Goal: Find specific page/section: Find specific page/section

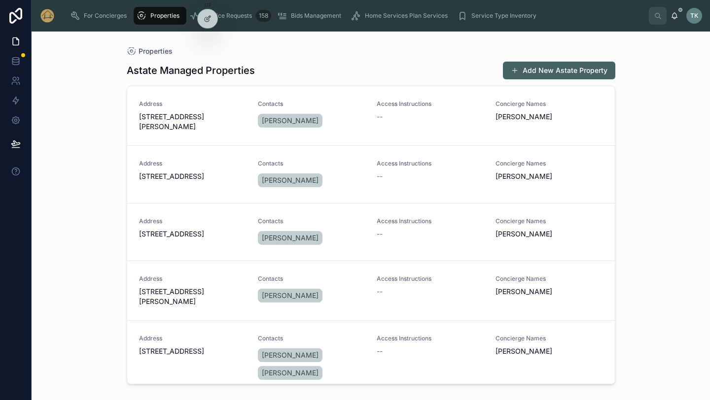
click at [308, 121] on span "[PERSON_NAME]" at bounding box center [290, 121] width 57 height 10
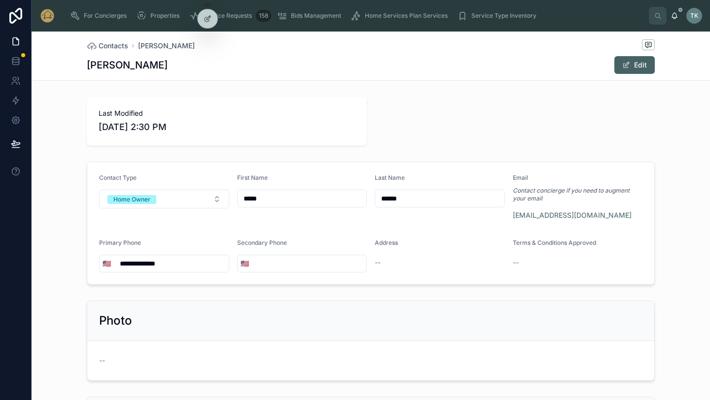
click at [170, 19] on span "Properties" at bounding box center [164, 16] width 29 height 8
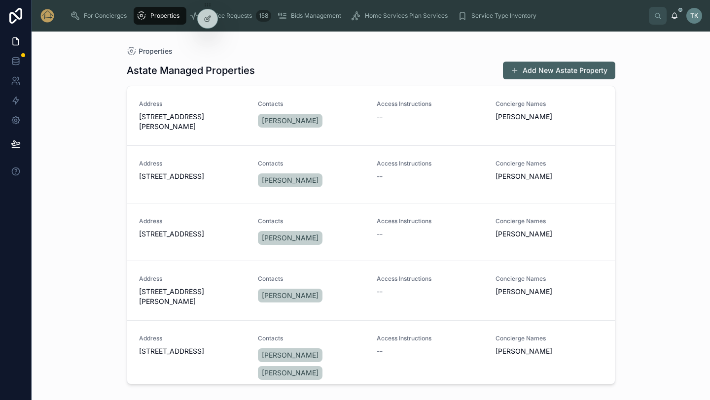
click at [231, 14] on span "Service Requests" at bounding box center [227, 16] width 49 height 8
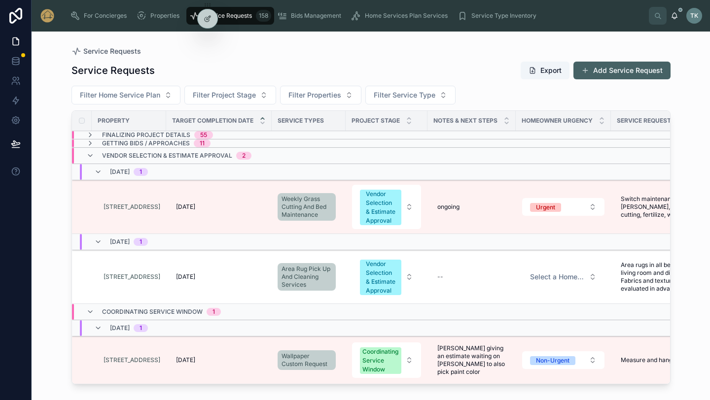
click at [217, 93] on span "Filter Project Stage" at bounding box center [224, 95] width 63 height 10
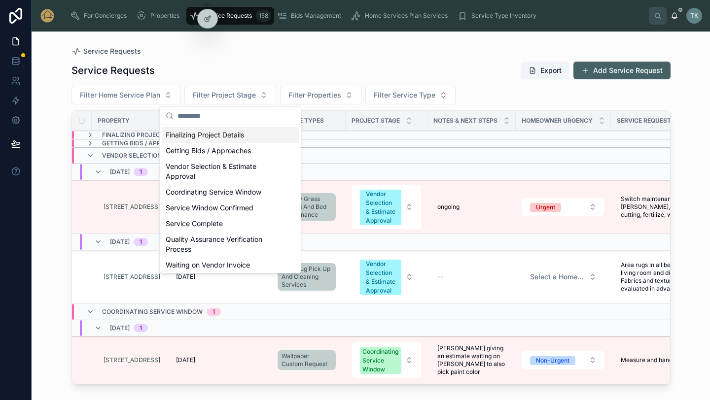
click at [217, 93] on span "Filter Project Stage" at bounding box center [224, 95] width 63 height 10
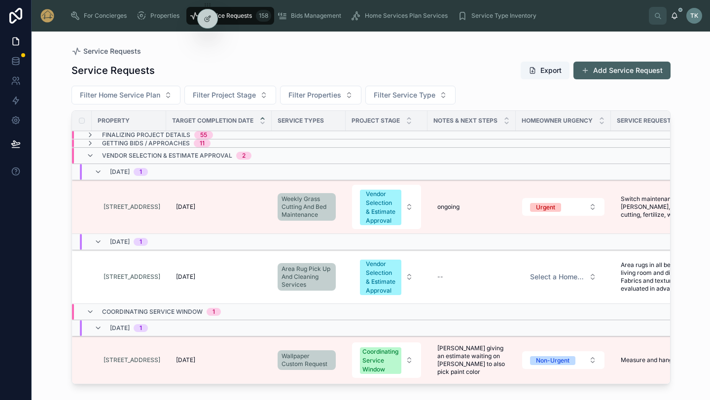
click at [148, 95] on span "Filter Home Service Plan" at bounding box center [120, 95] width 80 height 10
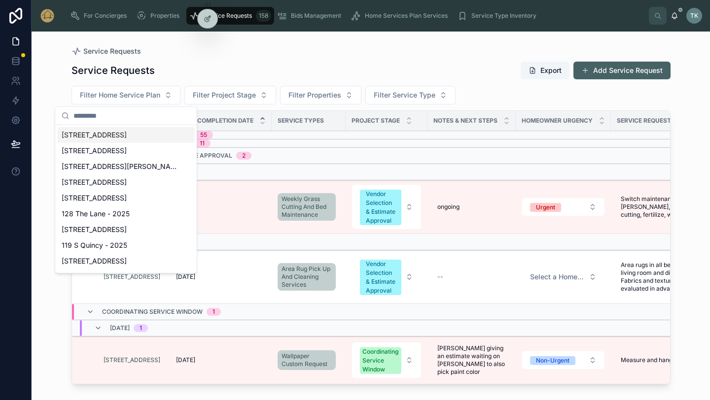
click at [127, 138] on span "[STREET_ADDRESS]" at bounding box center [94, 135] width 65 height 10
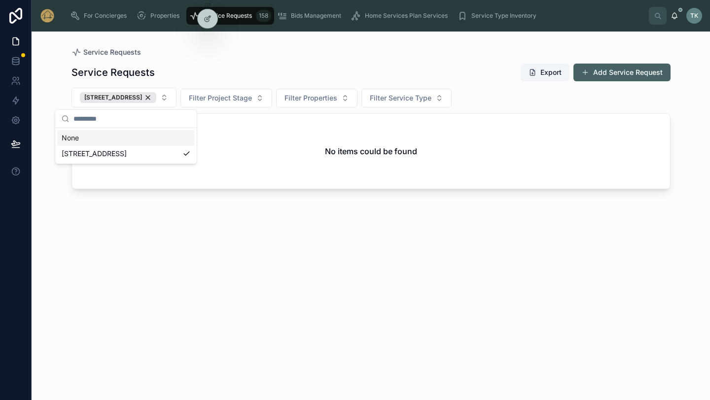
click at [413, 20] on div "Home Services Plan Services" at bounding box center [401, 16] width 101 height 16
